Goal: Transaction & Acquisition: Book appointment/travel/reservation

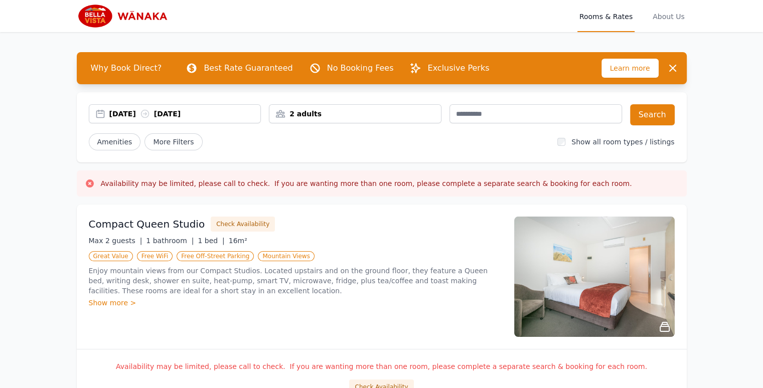
click at [128, 113] on div "[DATE] [DATE]" at bounding box center [184, 114] width 151 height 10
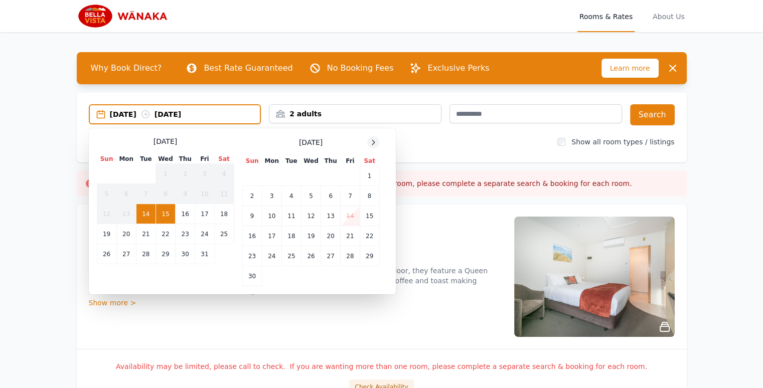
click at [371, 139] on icon at bounding box center [373, 142] width 8 height 8
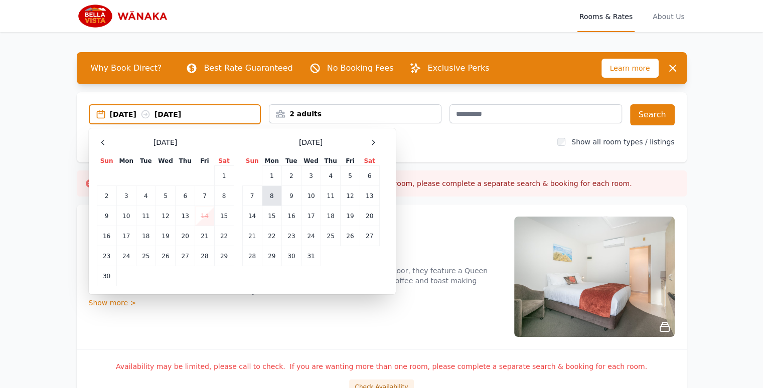
click at [272, 195] on td "8" at bounding box center [272, 196] width 20 height 20
click at [348, 197] on td "12" at bounding box center [350, 196] width 19 height 20
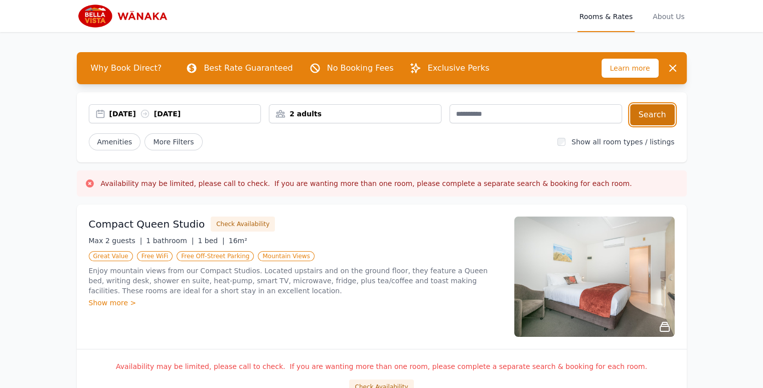
click at [653, 115] on button "Search" at bounding box center [652, 114] width 45 height 21
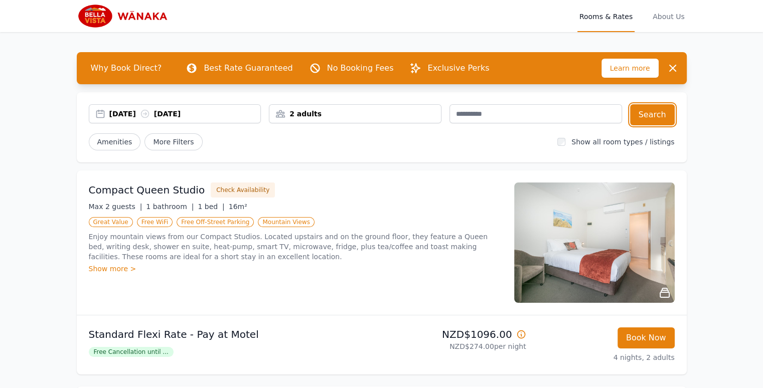
click at [404, 111] on div "2 adults" at bounding box center [355, 114] width 172 height 10
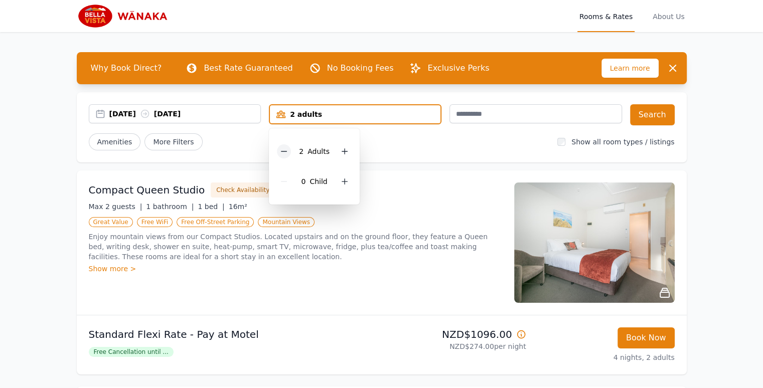
click at [283, 151] on icon at bounding box center [284, 151] width 6 height 0
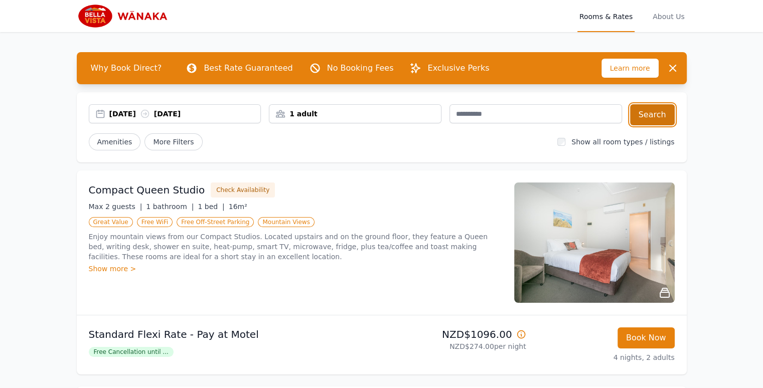
click at [648, 122] on button "Search" at bounding box center [652, 114] width 45 height 21
click at [419, 113] on div "1 adult" at bounding box center [355, 114] width 172 height 10
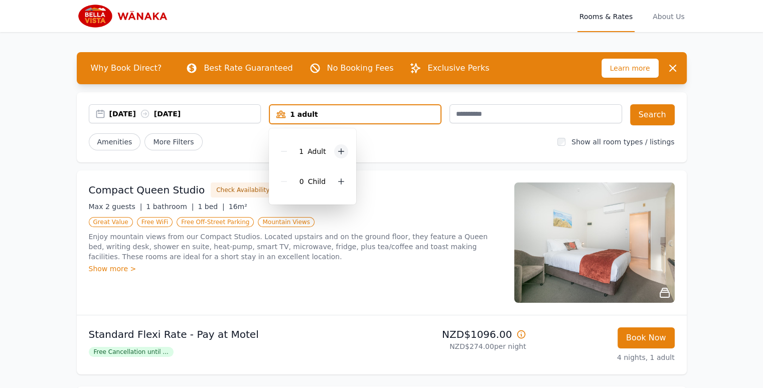
click at [337, 153] on icon at bounding box center [341, 151] width 8 height 8
click at [337, 153] on div "2 Adult s" at bounding box center [314, 151] width 75 height 30
click at [343, 149] on icon at bounding box center [345, 151] width 8 height 8
click at [658, 113] on button "Search" at bounding box center [652, 114] width 45 height 21
